Goal: Task Accomplishment & Management: Manage account settings

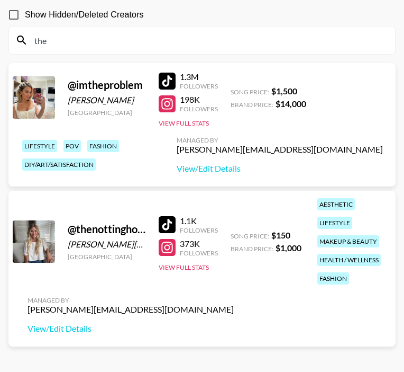
scroll to position [144, 0]
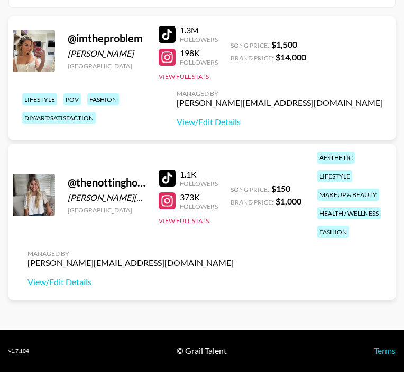
click at [165, 183] on div at bounding box center [167, 177] width 17 height 17
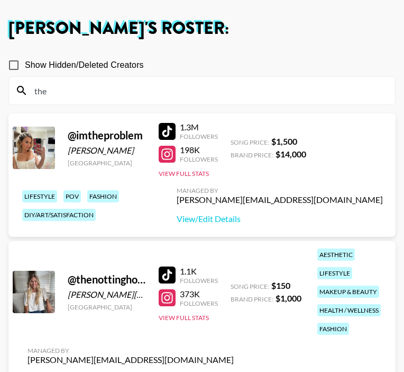
scroll to position [0, 0]
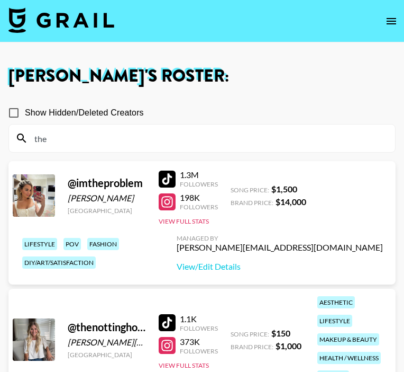
drag, startPoint x: 104, startPoint y: 140, endPoint x: 11, endPoint y: 140, distance: 93.2
click at [11, 140] on div "the" at bounding box center [202, 138] width 386 height 28
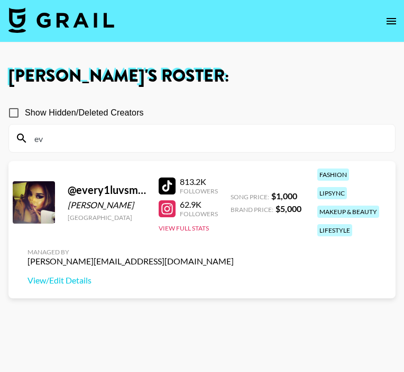
type input "e"
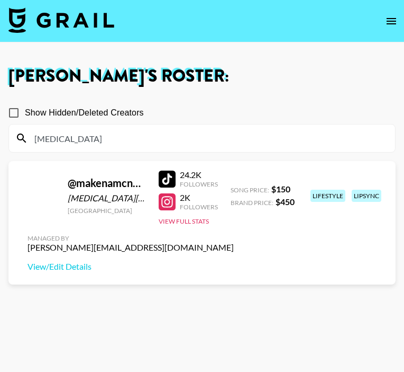
type input "makena"
drag, startPoint x: 137, startPoint y: 146, endPoint x: 23, endPoint y: 137, distance: 114.2
click at [23, 137] on div "makena" at bounding box center [202, 138] width 386 height 28
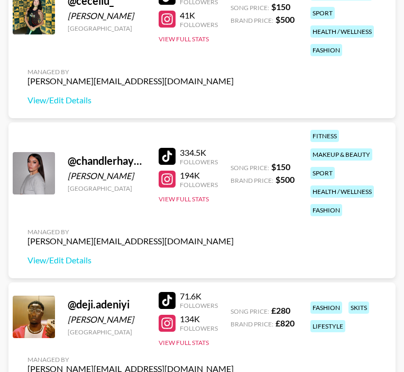
scroll to position [757, 0]
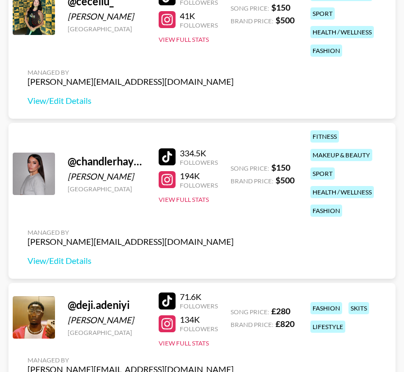
click at [174, 156] on div at bounding box center [167, 156] width 17 height 17
click at [192, 195] on button "View Full Stats" at bounding box center [184, 199] width 50 height 8
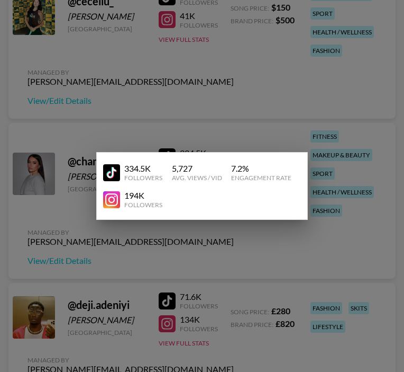
click at [259, 241] on div at bounding box center [202, 186] width 404 height 372
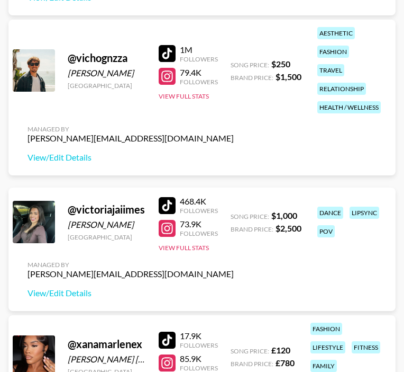
scroll to position [6097, 0]
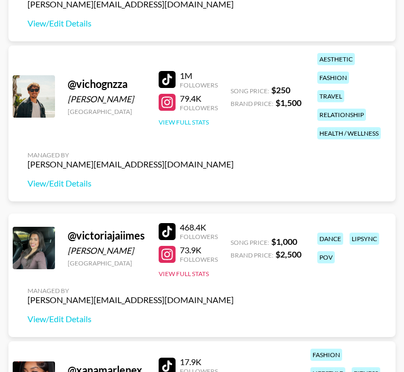
click at [194, 126] on button "View Full Stats" at bounding box center [184, 122] width 50 height 8
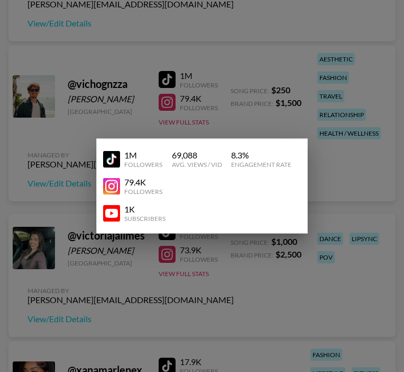
click at [186, 269] on div at bounding box center [202, 186] width 404 height 372
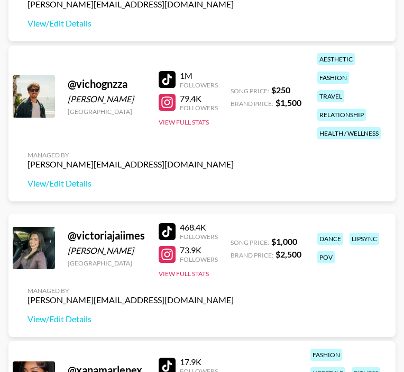
click at [351, 298] on div "@ victoriajaiimes Victoria Jaimes United States 468.4K Followers 73.9K Follower…" at bounding box center [201, 274] width 387 height 123
click at [186, 265] on div "468.4K Followers 73.9K Followers View Full Stats" at bounding box center [188, 248] width 59 height 60
click at [189, 276] on button "View Full Stats" at bounding box center [184, 273] width 50 height 8
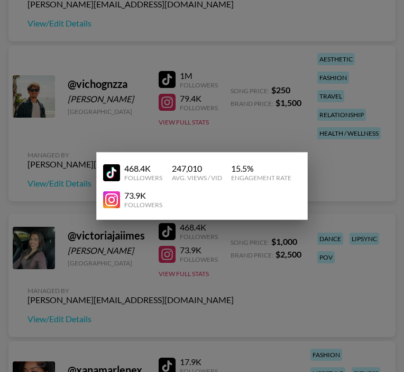
click at [326, 296] on div at bounding box center [202, 186] width 404 height 372
click at [326, 296] on div "@ victoriajaiimes Victoria Jaimes United States 468.4K Followers 73.9K Follower…" at bounding box center [201, 274] width 387 height 123
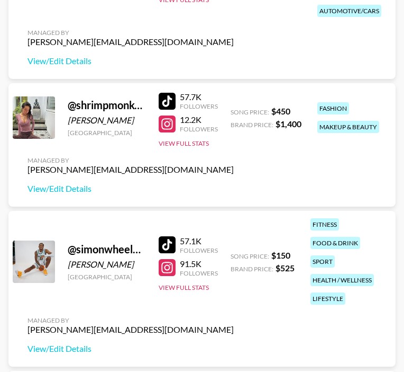
scroll to position [4523, 0]
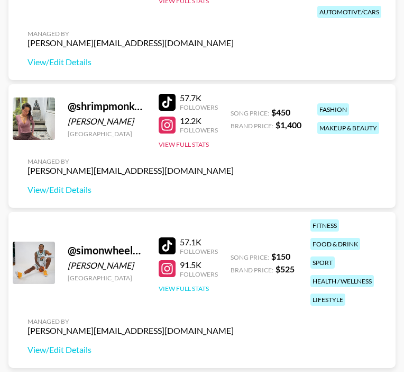
click at [186, 287] on button "View Full Stats" at bounding box center [184, 288] width 50 height 8
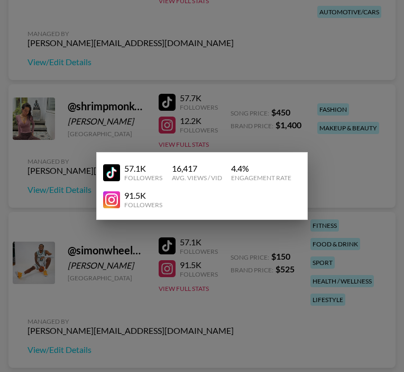
click at [204, 332] on div at bounding box center [202, 186] width 404 height 372
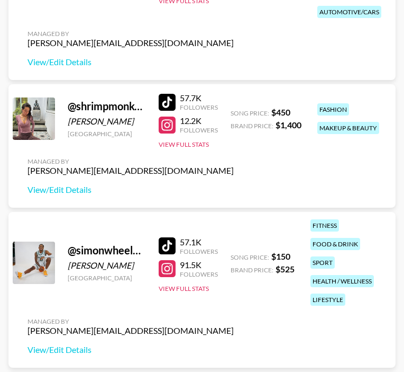
click at [204, 333] on div "@ simonwheeler10 Simon Wheeler United States 57.1K Followers 91.5K Followers Vi…" at bounding box center [201, 290] width 387 height 156
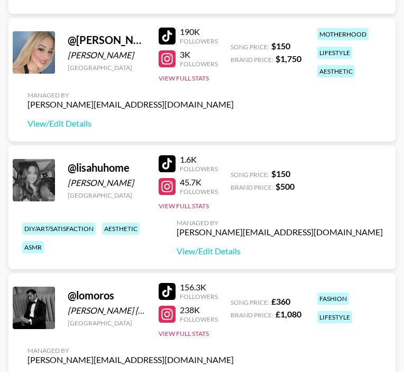
scroll to position [2787, 0]
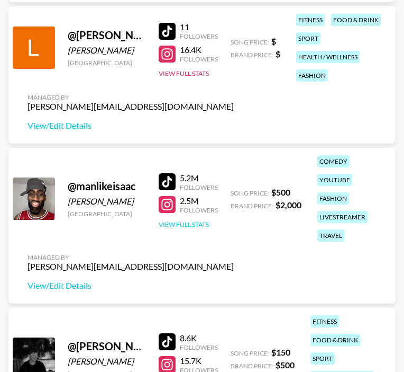
click at [187, 225] on button "View Full Stats" at bounding box center [184, 224] width 50 height 8
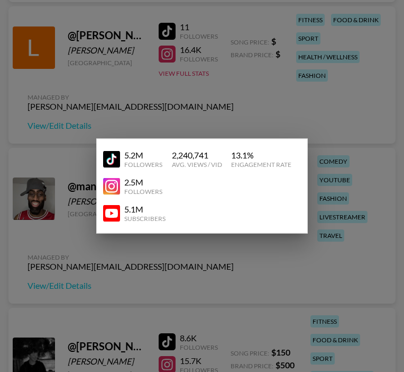
click at [234, 315] on div at bounding box center [202, 186] width 404 height 372
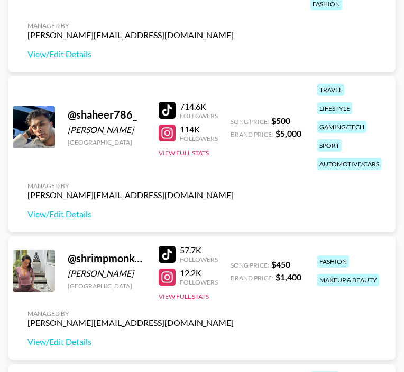
scroll to position [4379, 0]
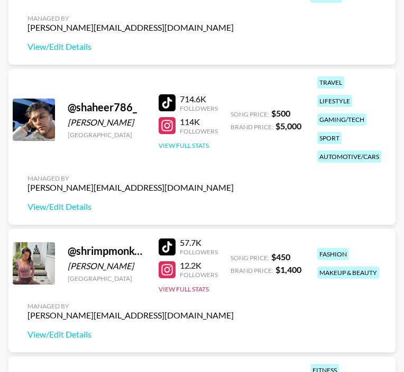
click at [194, 146] on button "View Full Stats" at bounding box center [184, 145] width 50 height 8
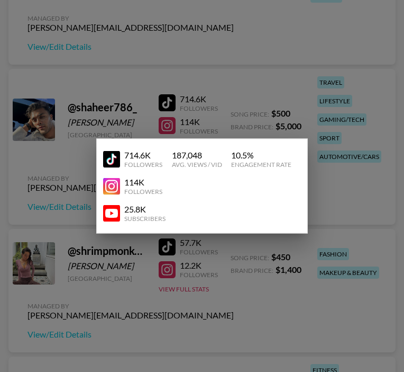
click at [194, 146] on div "714.6K Followers 187,048 Avg. Views / Vid 10.5 % Engagement Rate" at bounding box center [202, 159] width 198 height 27
click at [231, 86] on div at bounding box center [202, 186] width 404 height 372
click at [231, 86] on div "@ shaheer786_ Shaheer Alam United Kingdom 714.6K Followers 114K Followers View …" at bounding box center [201, 147] width 387 height 156
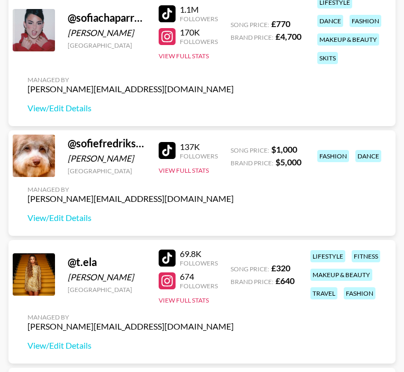
scroll to position [5013, 0]
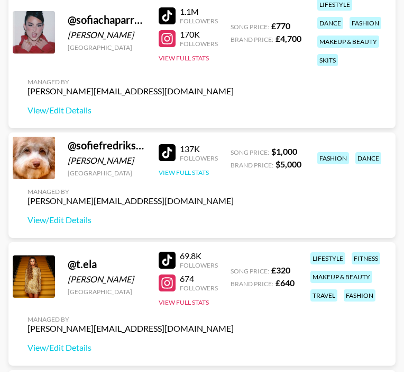
click at [188, 173] on button "View Full Stats" at bounding box center [184, 172] width 50 height 8
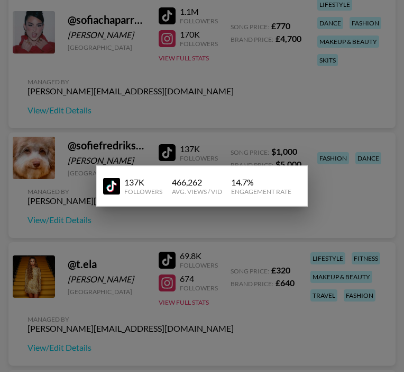
click at [188, 173] on div "137K Followers 466,262 Avg. Views / Vid 14.7 % Engagement Rate" at bounding box center [202, 186] width 198 height 27
click at [146, 303] on div at bounding box center [202, 186] width 404 height 372
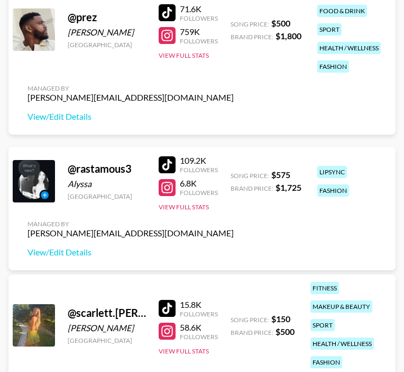
scroll to position [3990, 0]
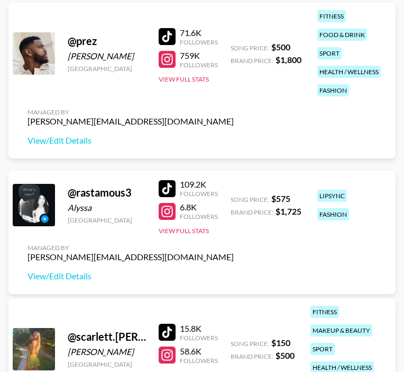
click at [167, 195] on div at bounding box center [167, 188] width 17 height 17
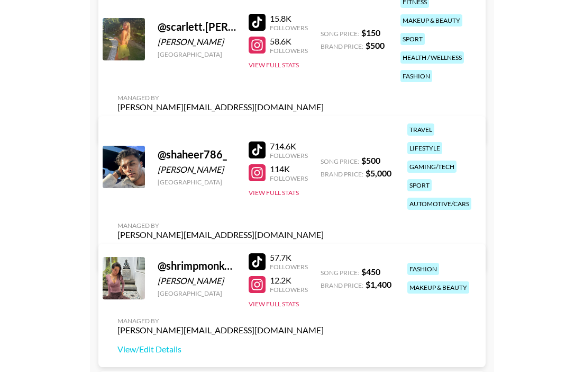
scroll to position [3720, 0]
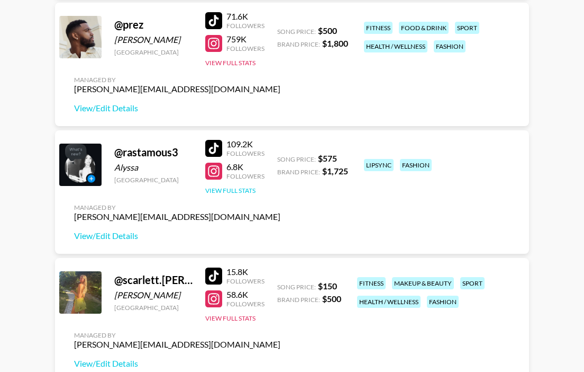
click at [252, 192] on button "View Full Stats" at bounding box center [230, 190] width 50 height 8
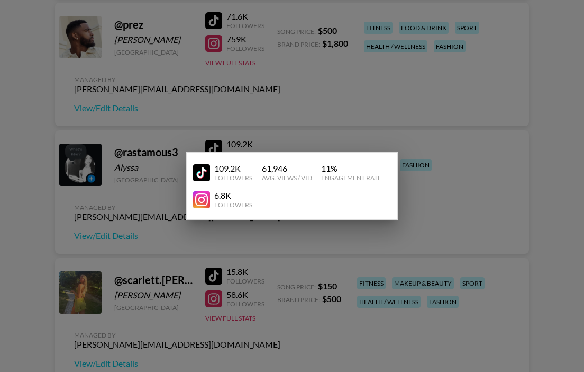
click at [332, 251] on div at bounding box center [292, 186] width 584 height 372
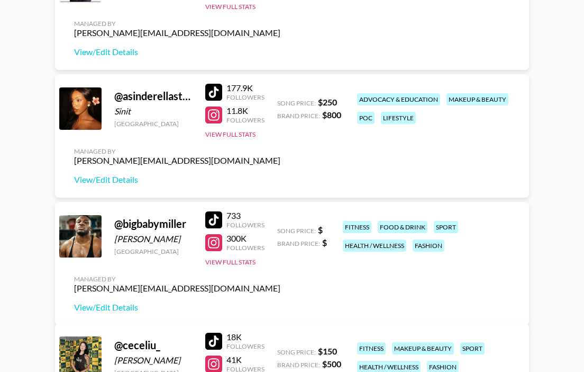
scroll to position [0, 0]
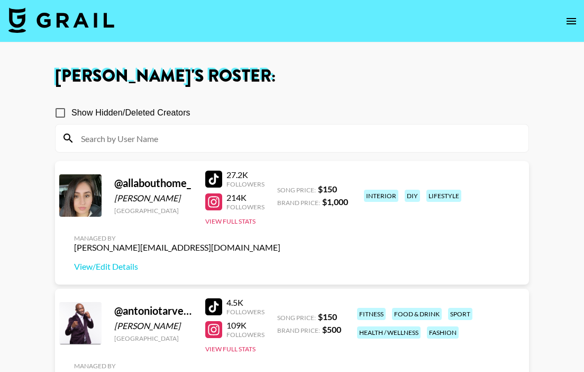
click at [189, 132] on input at bounding box center [299, 138] width 448 height 17
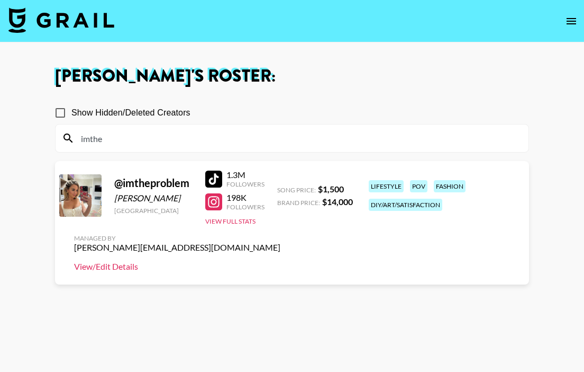
click at [128, 268] on link "View/Edit Details" at bounding box center [177, 266] width 206 height 11
click at [211, 196] on div at bounding box center [213, 201] width 17 height 17
click at [123, 263] on link "View/Edit Details" at bounding box center [177, 266] width 206 height 11
click at [146, 141] on input "imthe" at bounding box center [299, 138] width 448 height 17
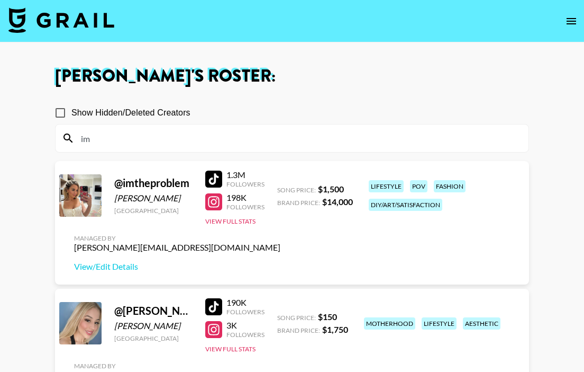
type input "i"
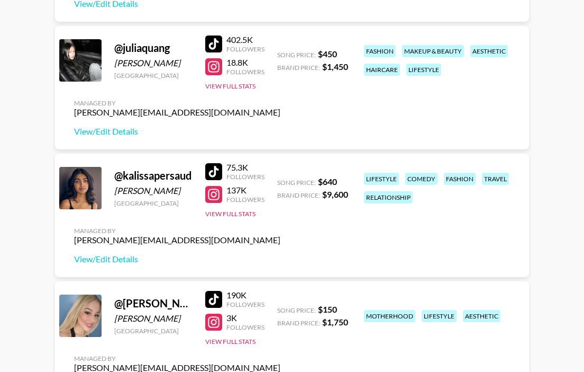
scroll to position [1788, 0]
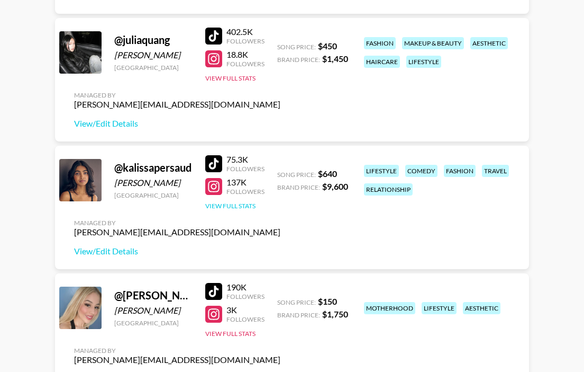
click at [243, 205] on button "View Full Stats" at bounding box center [230, 206] width 50 height 8
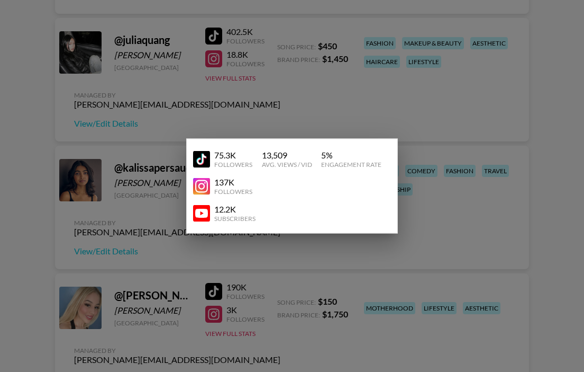
click at [247, 108] on div at bounding box center [292, 186] width 584 height 372
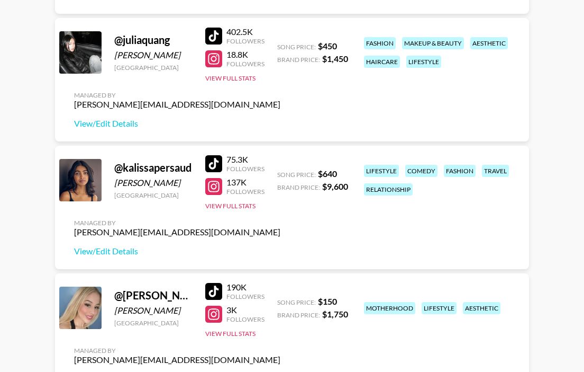
click at [215, 161] on div at bounding box center [213, 163] width 17 height 17
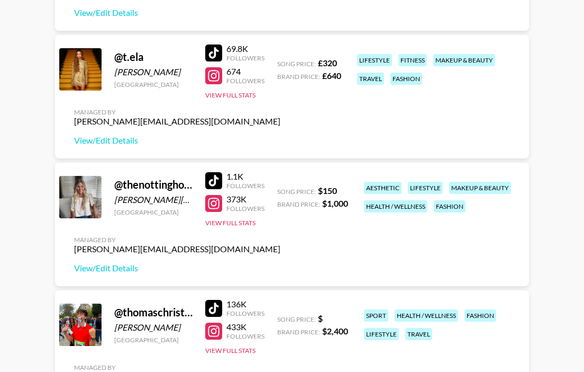
scroll to position [4660, 0]
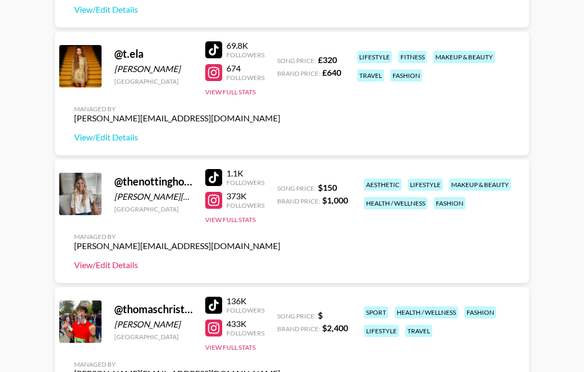
click at [125, 267] on link "View/Edit Details" at bounding box center [177, 264] width 206 height 11
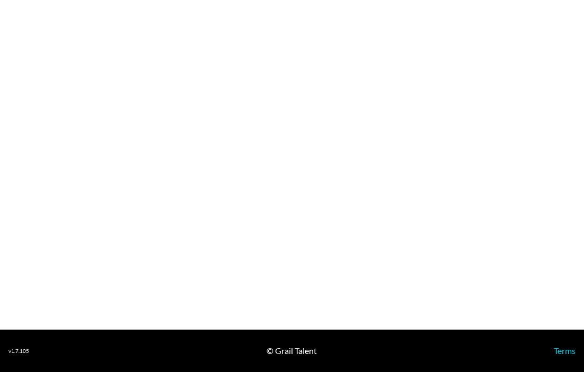
select select "USD"
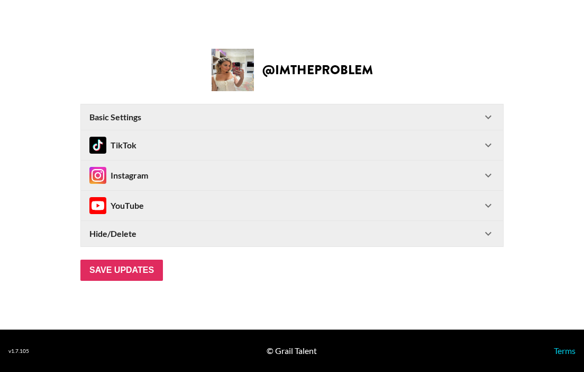
drag, startPoint x: 488, startPoint y: 173, endPoint x: 161, endPoint y: 2, distance: 368.4
click at [488, 173] on icon at bounding box center [488, 175] width 13 height 13
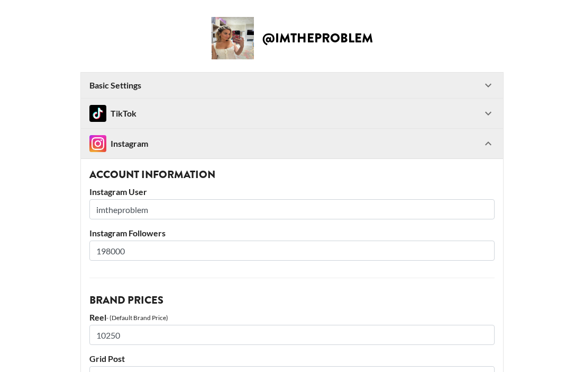
click at [490, 175] on h3 "Account Information" at bounding box center [291, 174] width 405 height 11
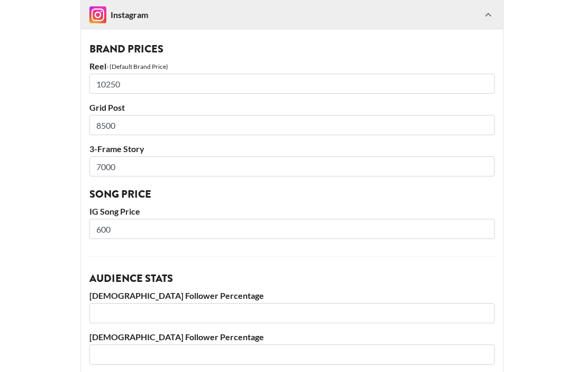
scroll to position [256, 0]
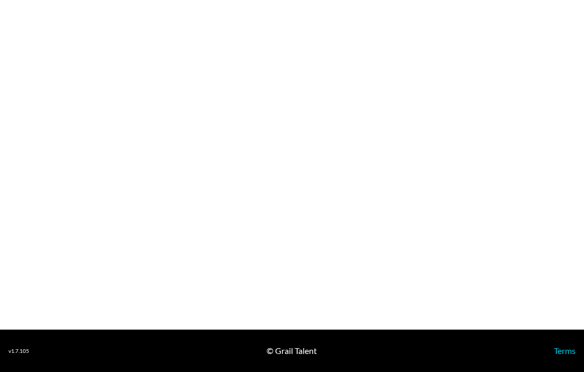
select select "USD"
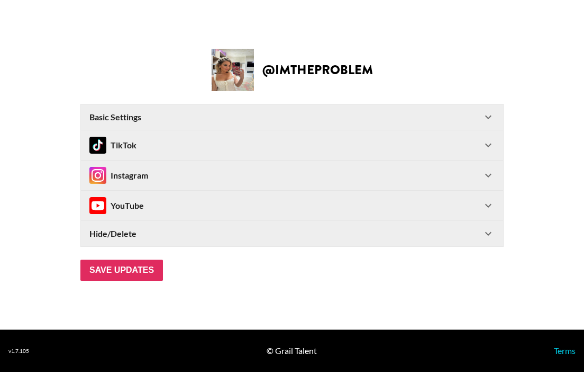
click at [490, 171] on icon at bounding box center [488, 175] width 13 height 13
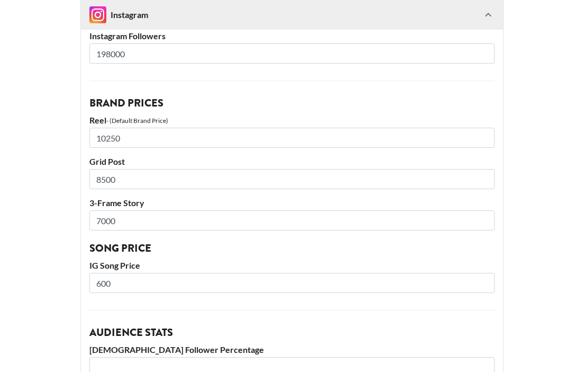
scroll to position [200, 0]
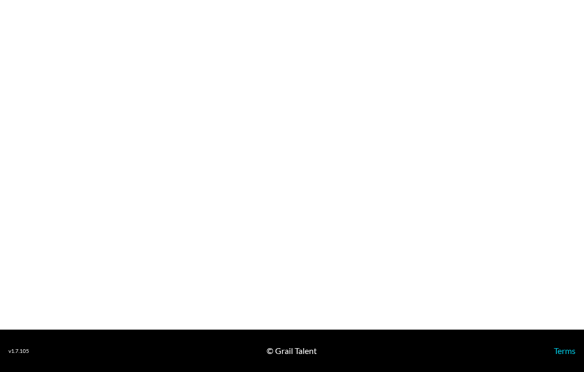
select select "USD"
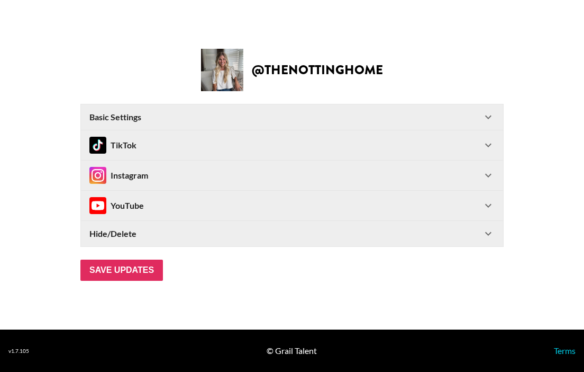
click at [196, 170] on div "Instagram" at bounding box center [285, 175] width 393 height 17
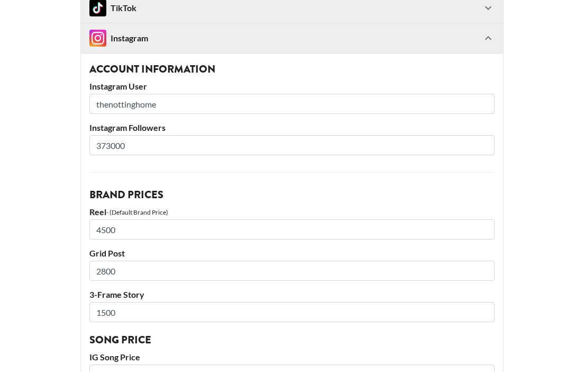
scroll to position [97, 0]
